Goal: Find specific page/section: Find specific page/section

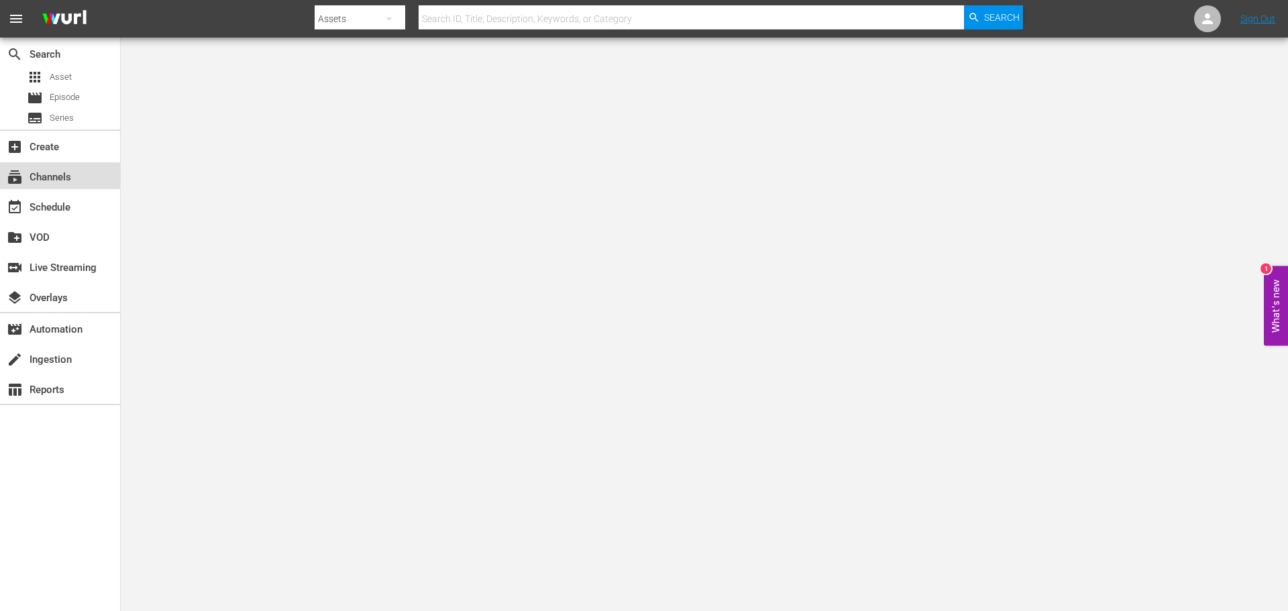
click at [68, 179] on div "subscriptions Channels" at bounding box center [37, 175] width 75 height 12
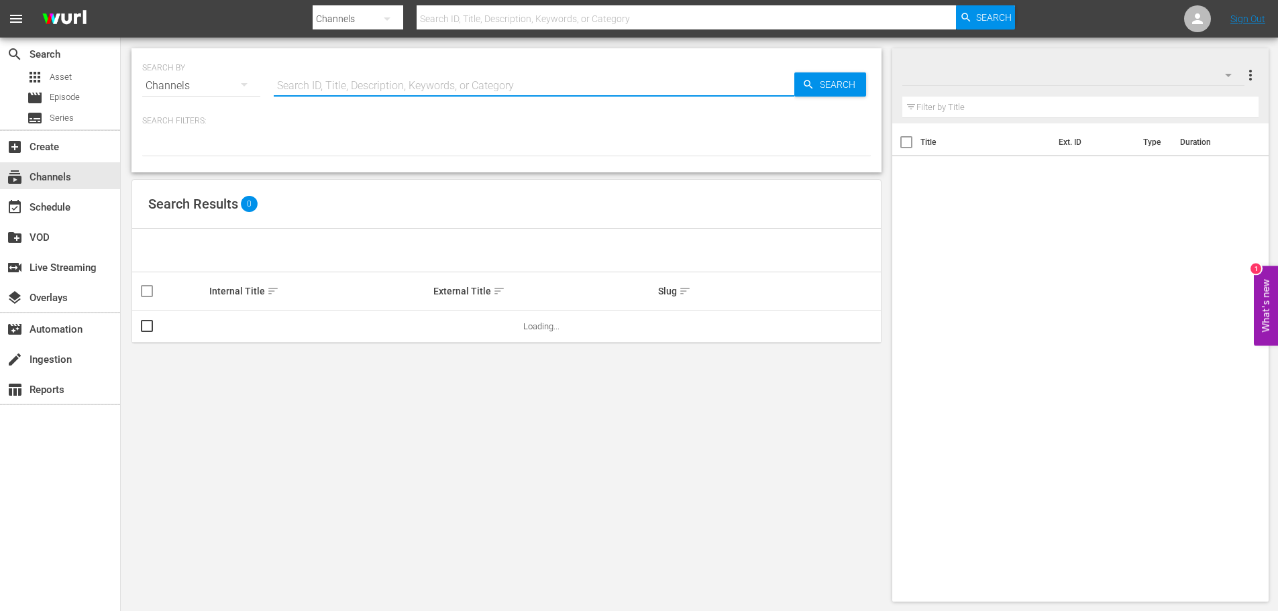
click at [343, 95] on input "text" at bounding box center [534, 86] width 521 height 32
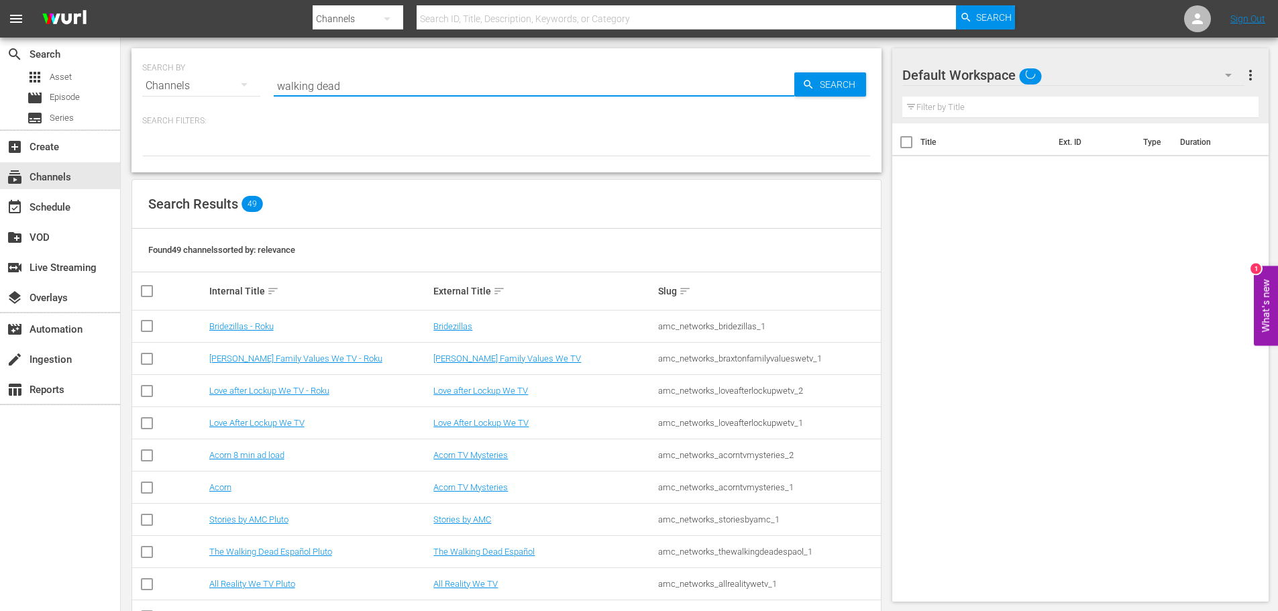
type input "walking dead"
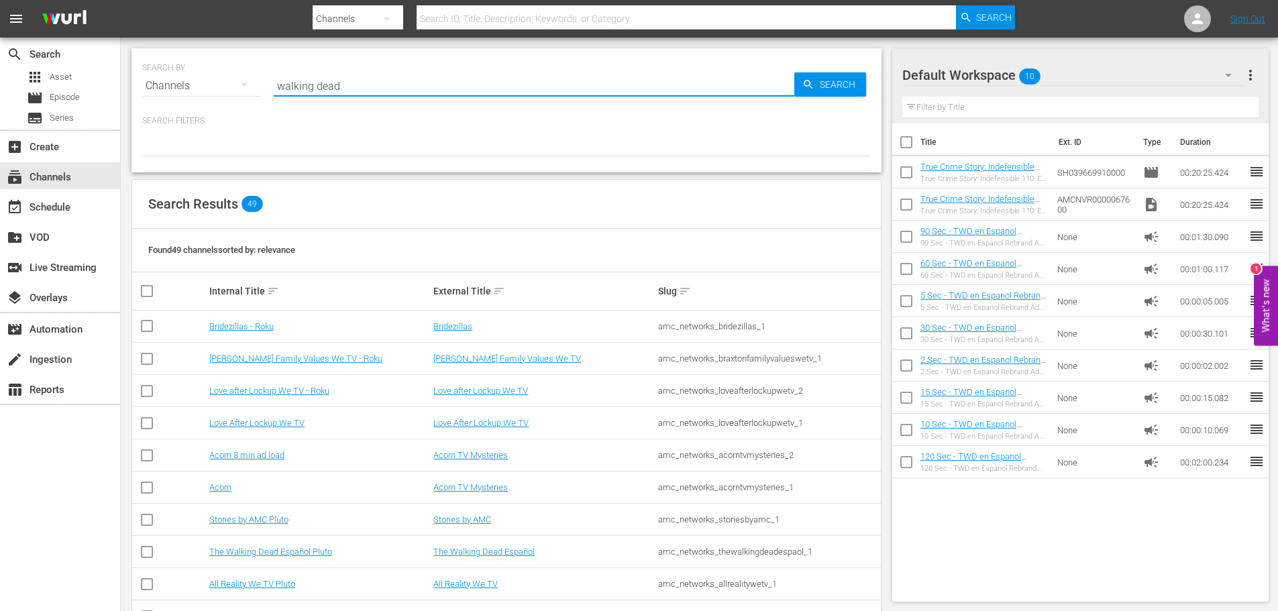
type input "walking dead"
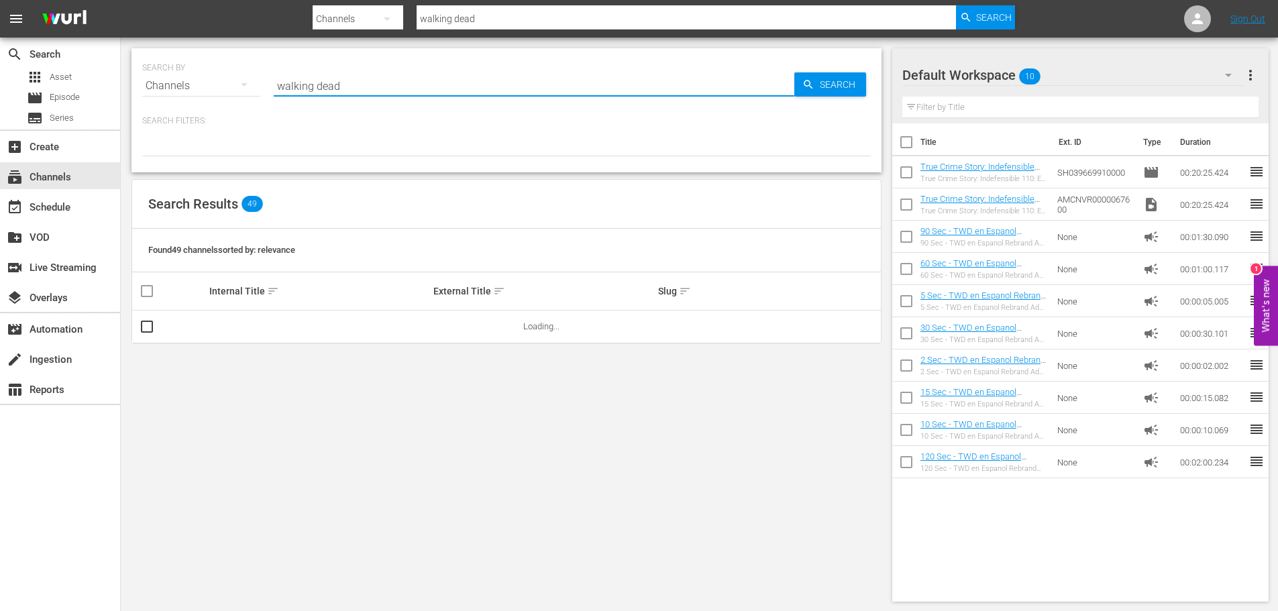
type input "walking dead"
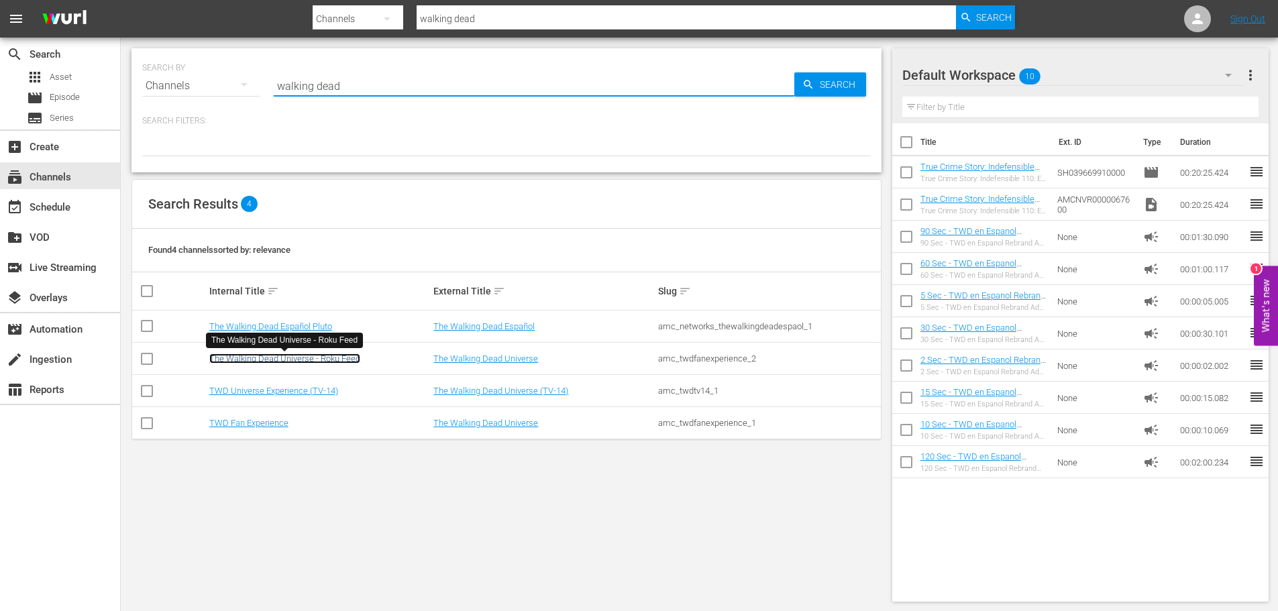
click at [333, 362] on link "The Walking Dead Universe - Roku Feed" at bounding box center [284, 359] width 151 height 10
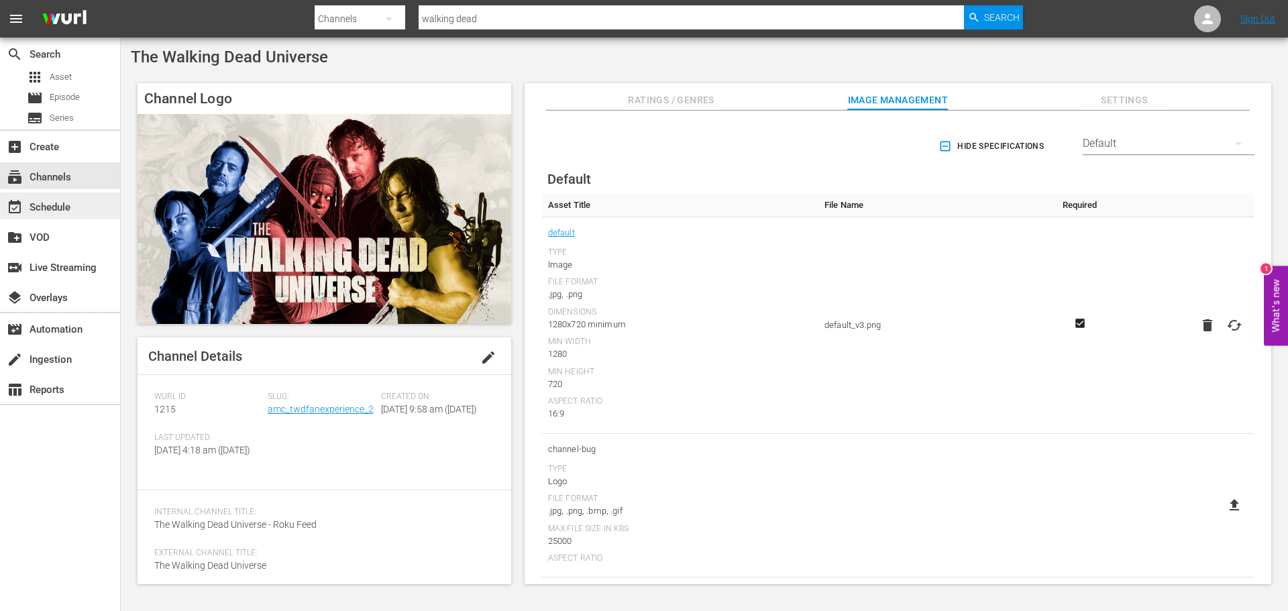
click at [74, 202] on div "event_available Schedule" at bounding box center [37, 205] width 75 height 12
